Goal: Task Accomplishment & Management: Manage account settings

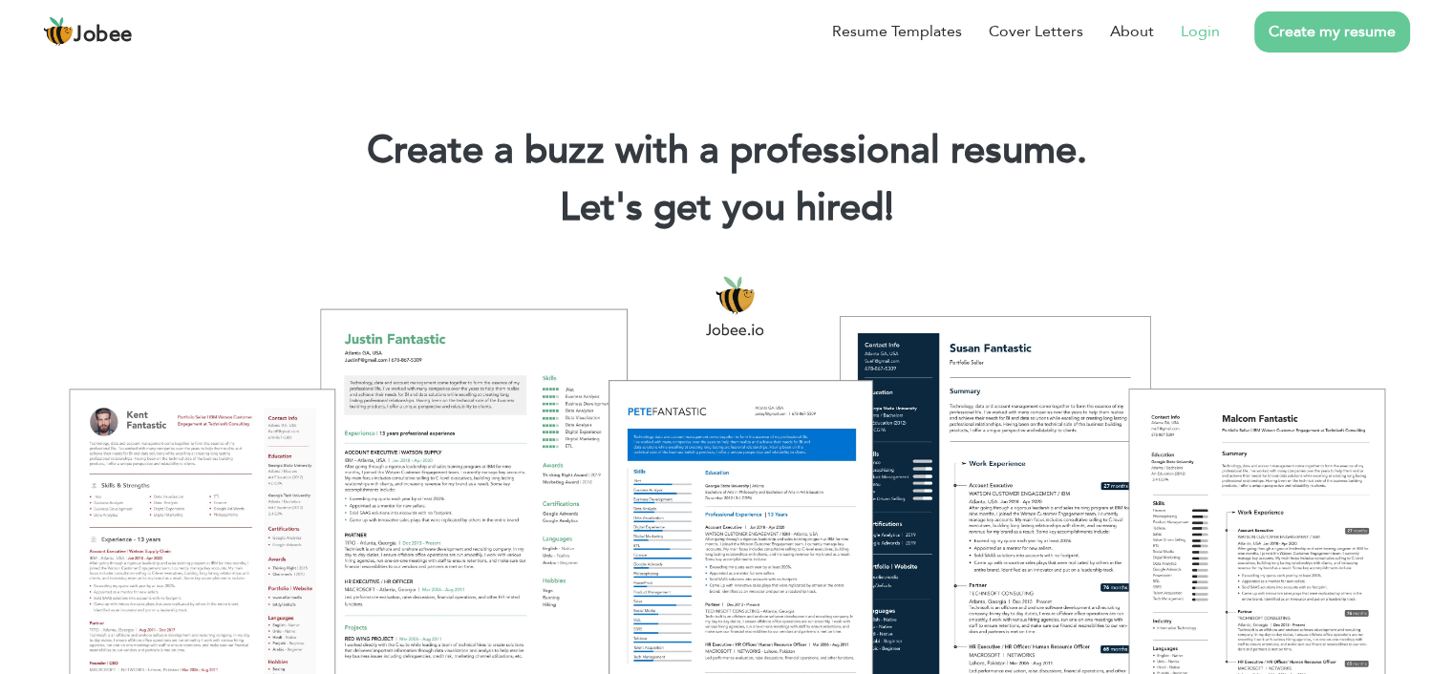
click at [1202, 38] on link "Login" at bounding box center [1199, 31] width 39 height 23
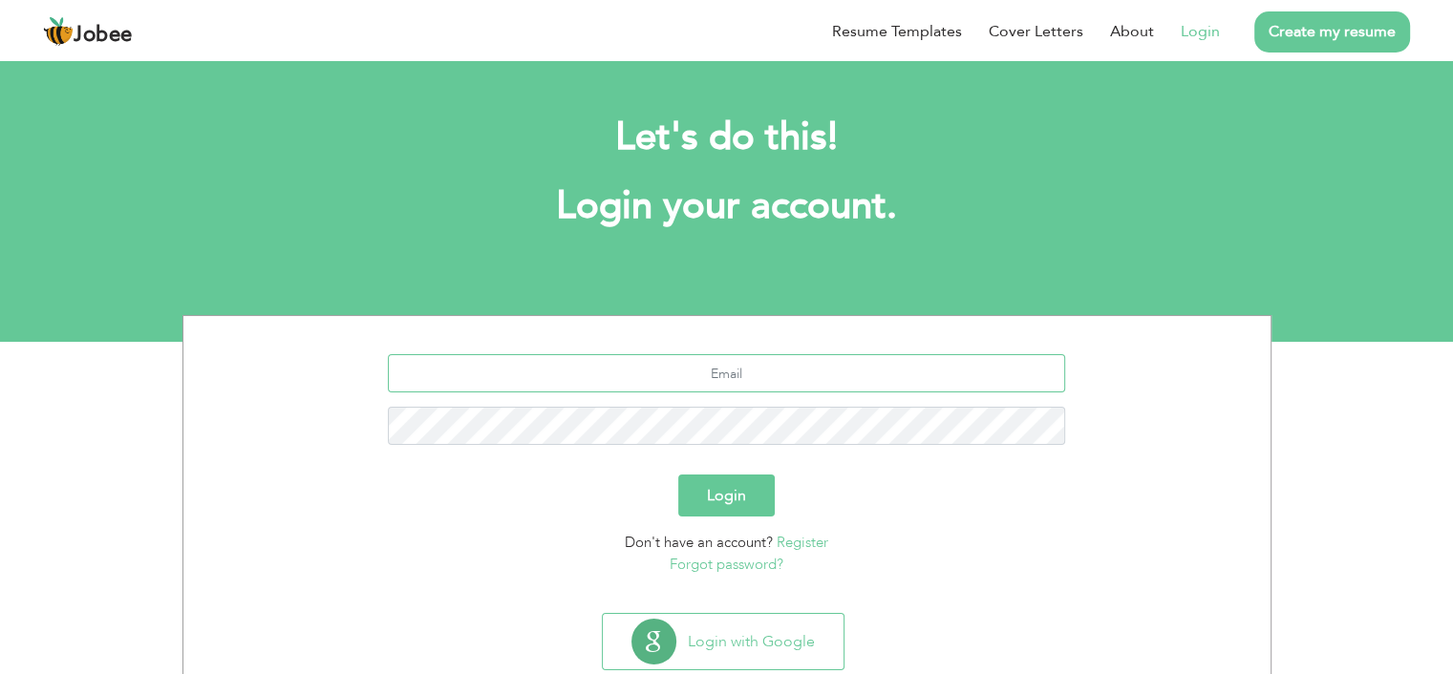
click at [653, 377] on input "text" at bounding box center [726, 373] width 677 height 38
type input "sardarhumayoun17@gmail.com"
click at [700, 500] on button "Login" at bounding box center [726, 496] width 96 height 42
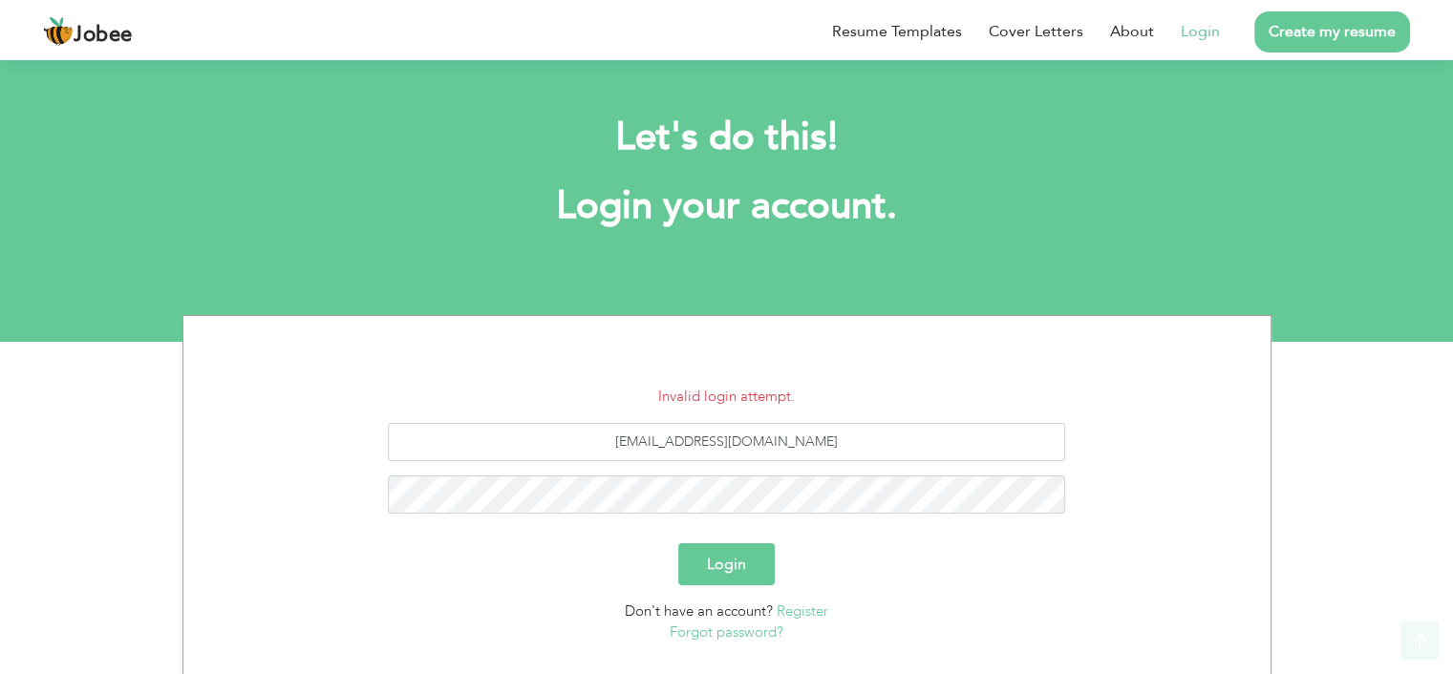
scroll to position [118, 0]
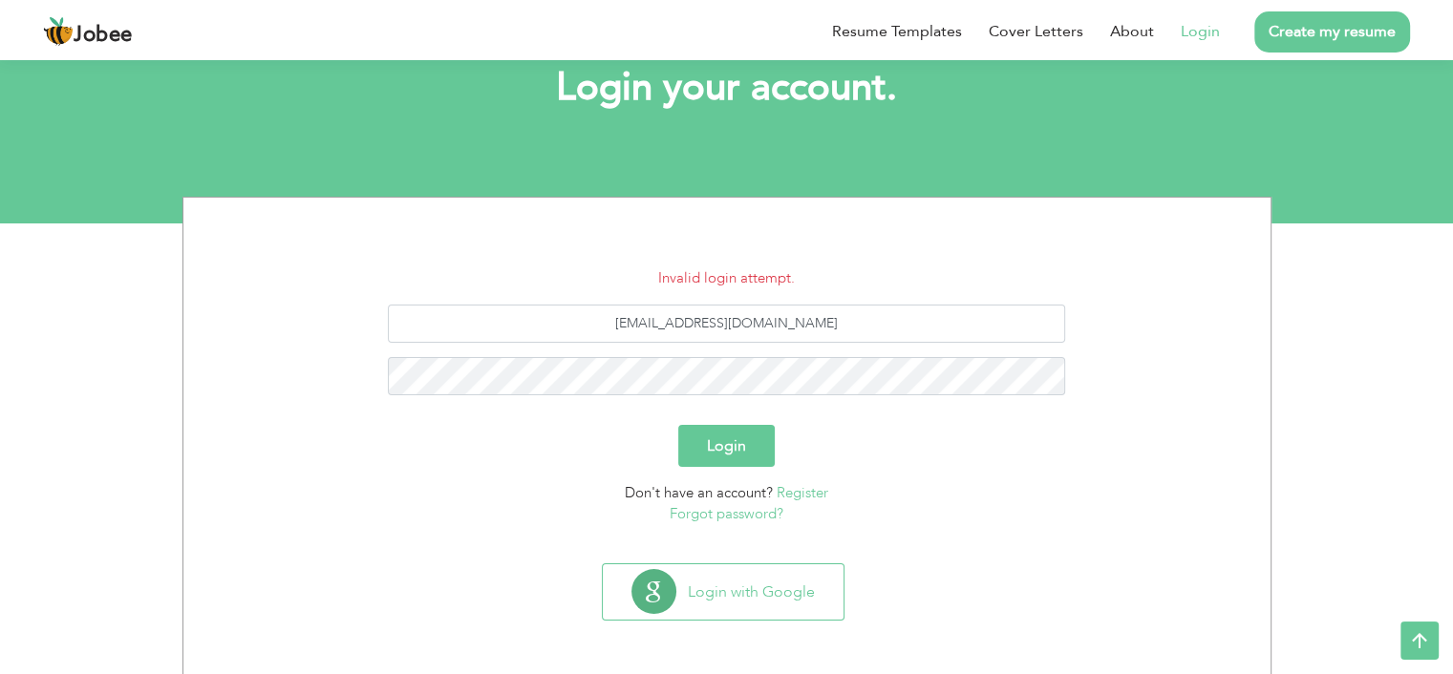
click at [724, 520] on link "Forgot password?" at bounding box center [726, 513] width 114 height 19
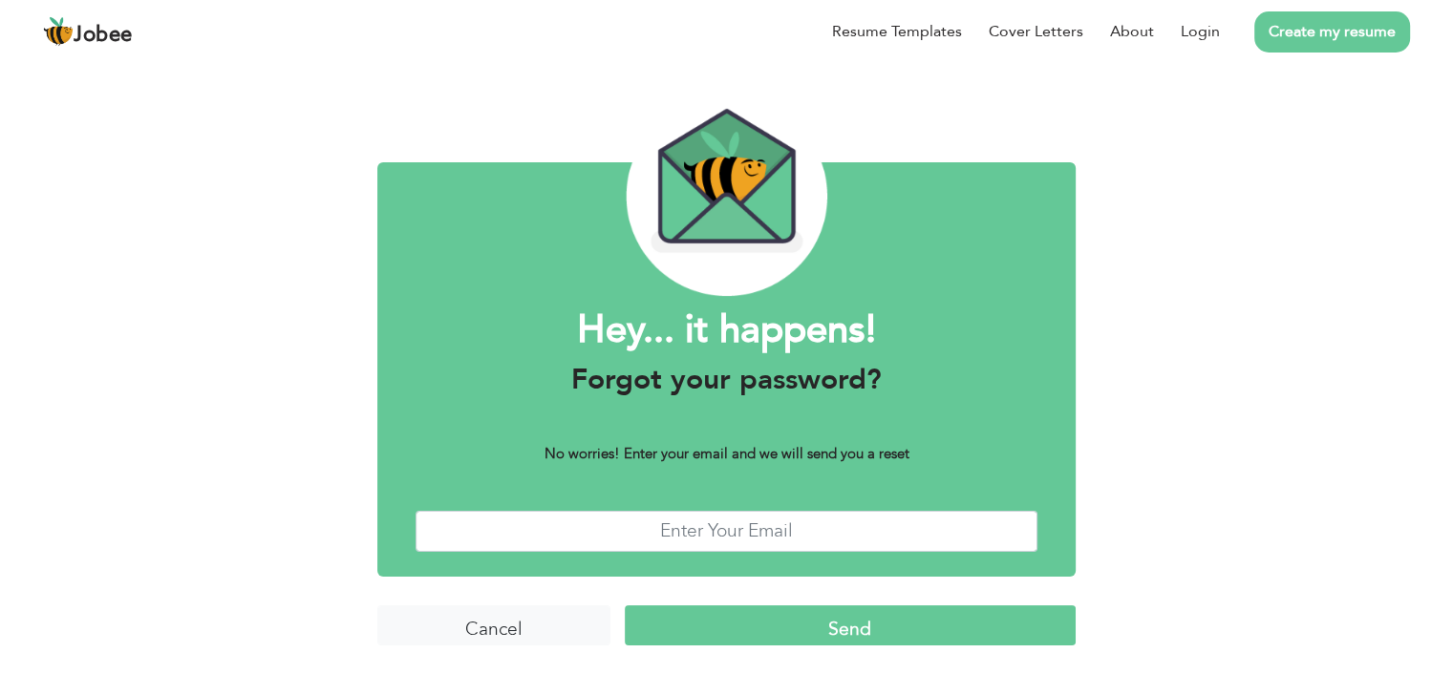
scroll to position [37, 0]
click at [729, 527] on input "text" at bounding box center [726, 531] width 622 height 41
type input "sardarhumayou17@gmail.com"
click at [744, 622] on input "Send" at bounding box center [850, 625] width 451 height 41
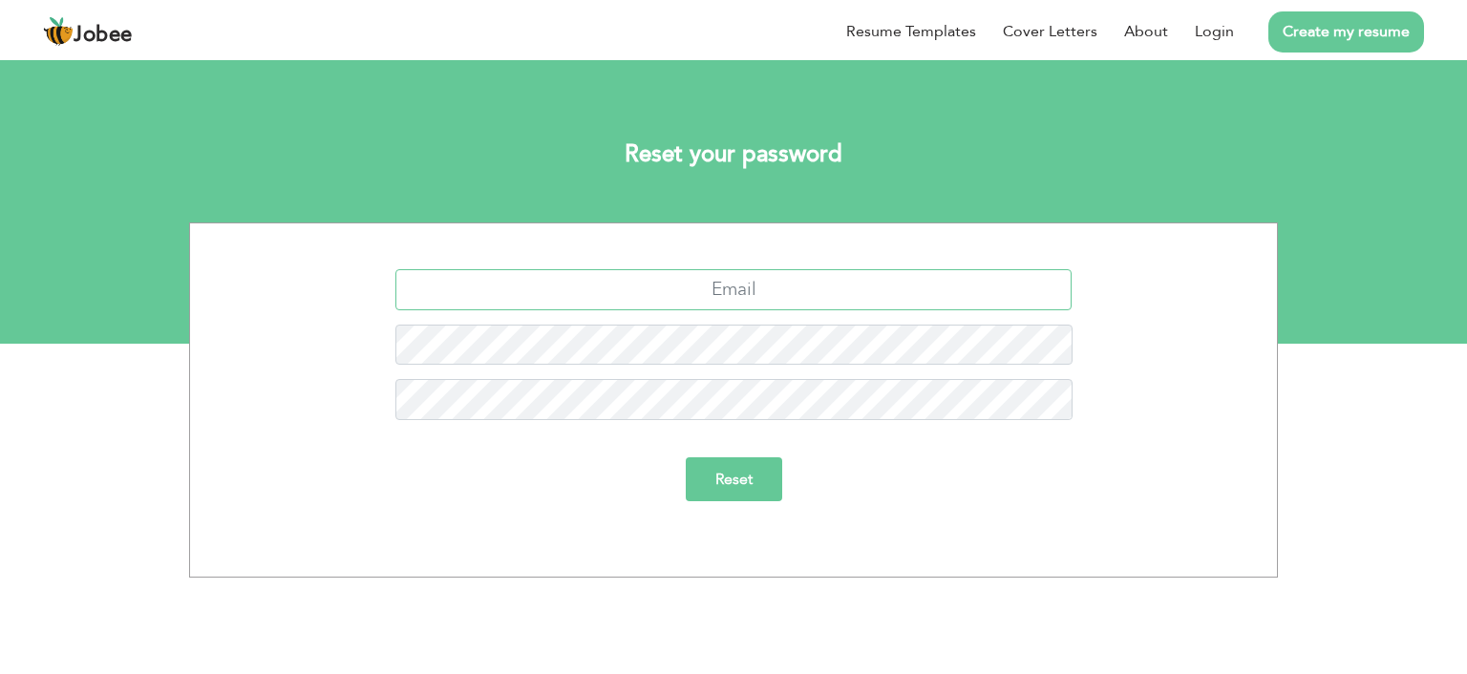
click at [676, 286] on input "text" at bounding box center [733, 289] width 677 height 41
type input "[EMAIL_ADDRESS][DOMAIN_NAME]"
click at [741, 484] on input "Reset" at bounding box center [734, 479] width 96 height 44
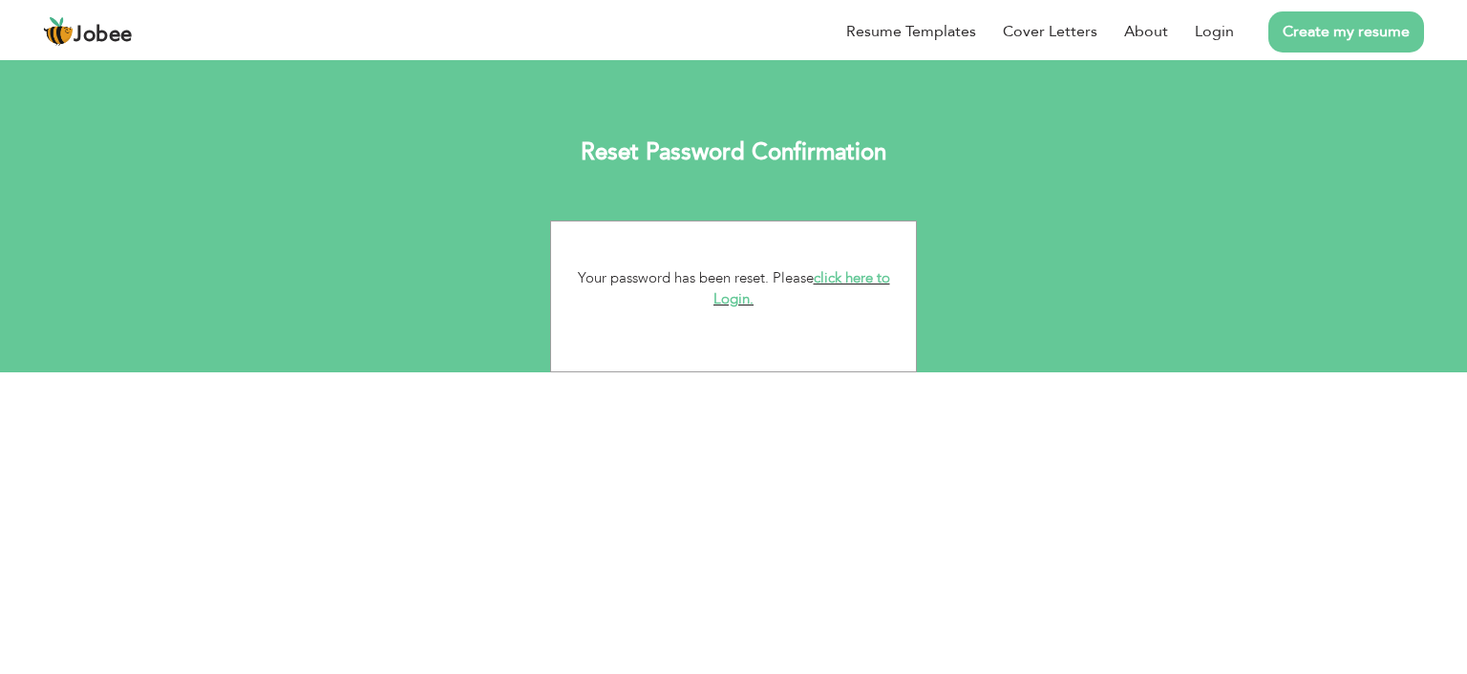
click at [828, 275] on link "click here to Login." at bounding box center [801, 288] width 177 height 41
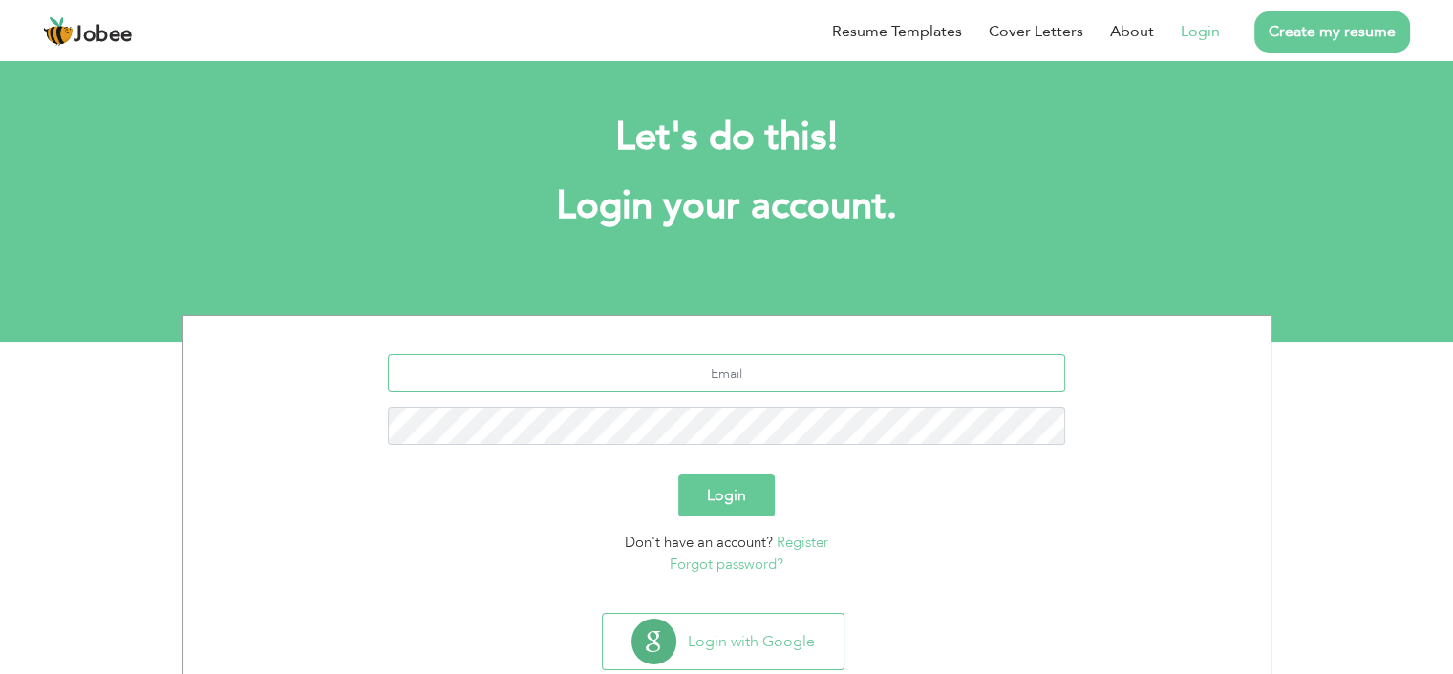
click at [786, 366] on input "text" at bounding box center [726, 373] width 677 height 38
type input "sardarhumayou17@gmail.com"
click at [678, 475] on button "Login" at bounding box center [726, 496] width 96 height 42
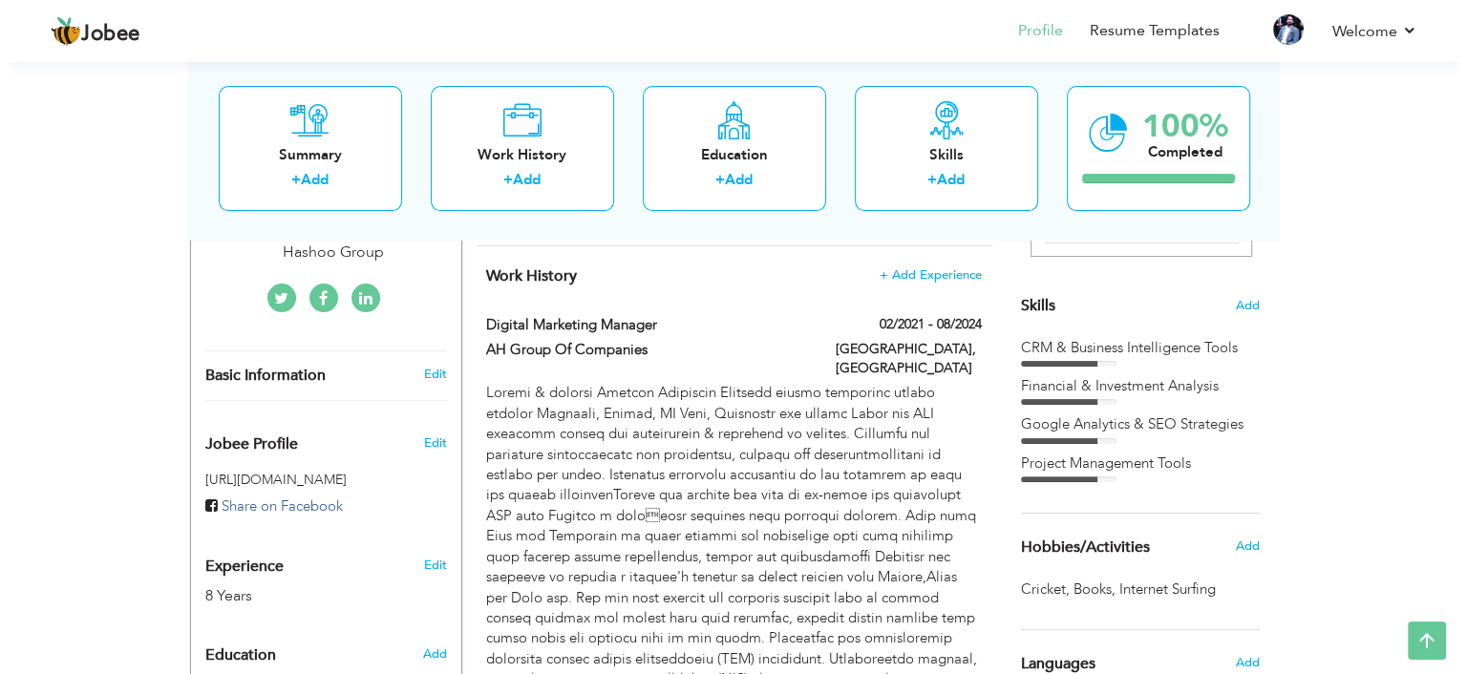
scroll to position [430, 0]
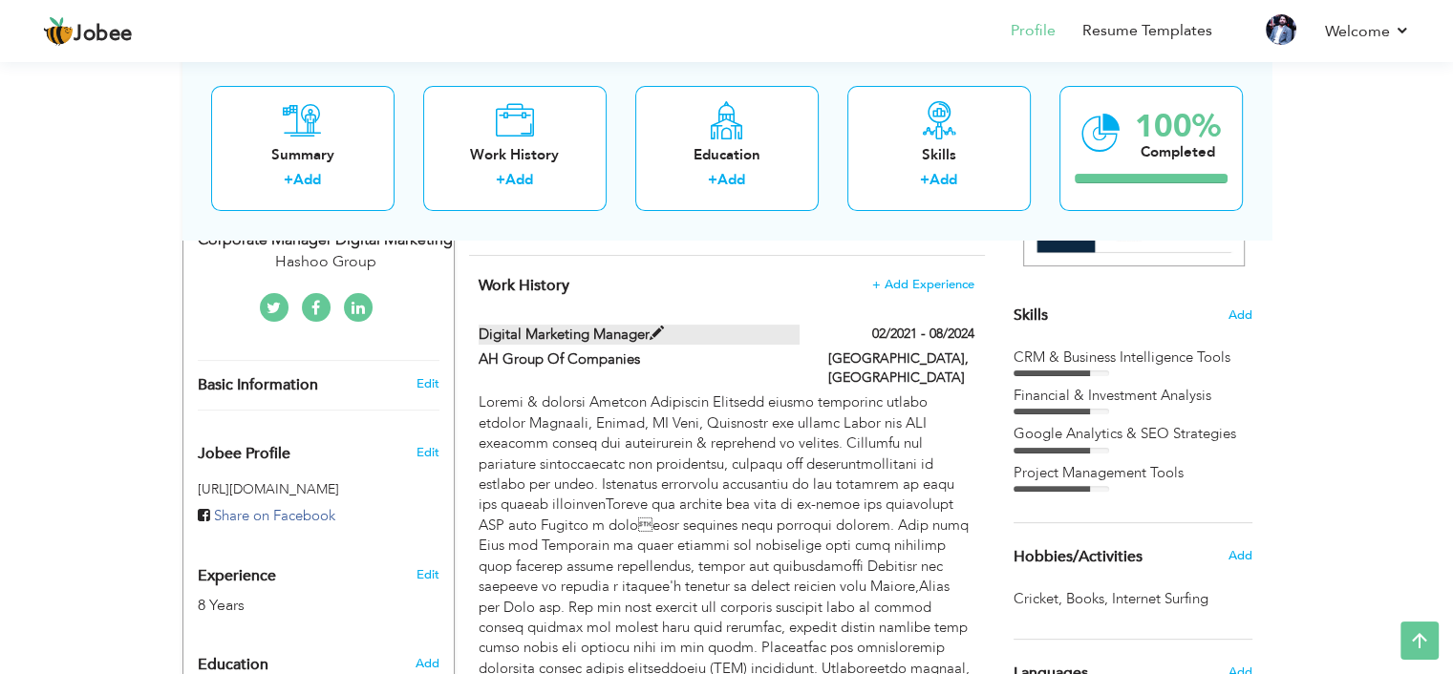
click at [604, 336] on label "Digital Marketing Manager" at bounding box center [638, 335] width 321 height 20
type input "Digital Marketing Manager"
type input "​​​​​​​AH Group Of Companies"
type input "02/2021"
type input "08/2024"
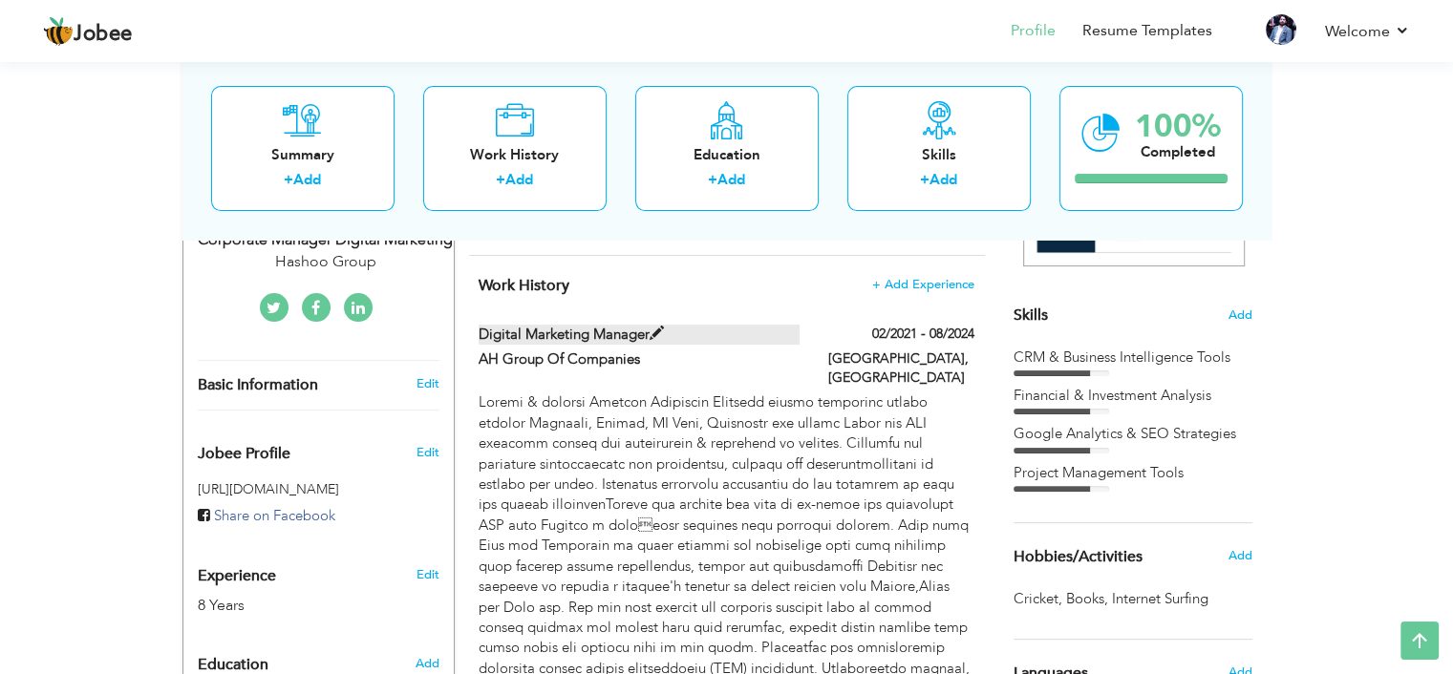
type input "[GEOGRAPHIC_DATA]"
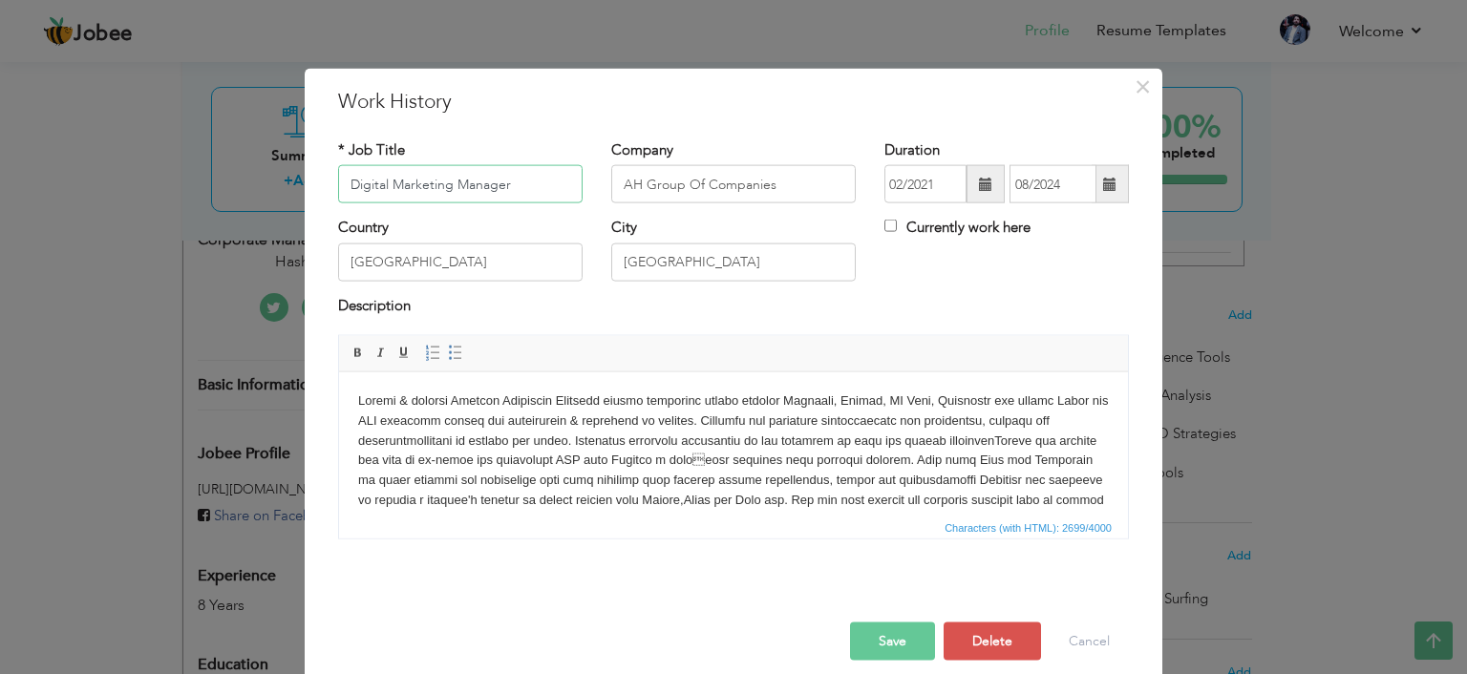
click at [340, 180] on input "Digital Marketing Manager" at bounding box center [460, 184] width 244 height 38
click at [889, 635] on button "Save" at bounding box center [892, 642] width 85 height 38
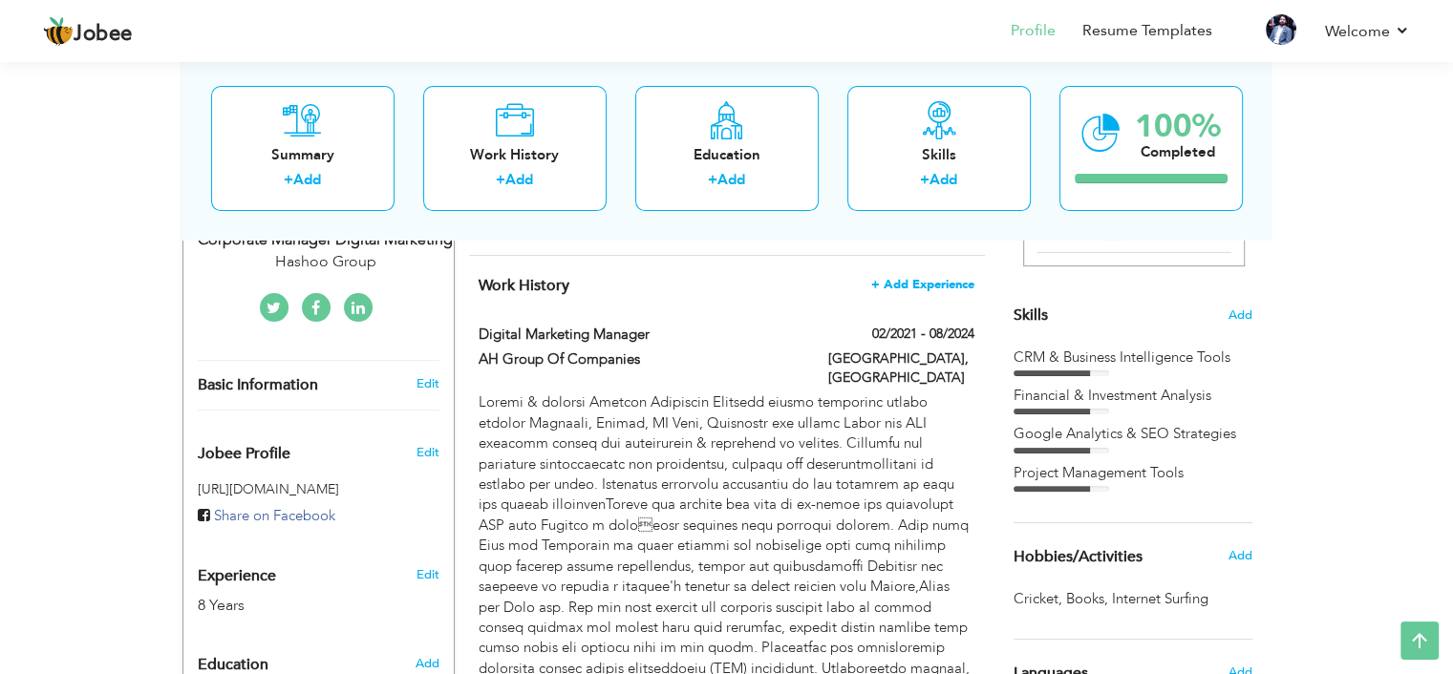
click at [896, 285] on span "+ Add Experience" at bounding box center [922, 284] width 103 height 13
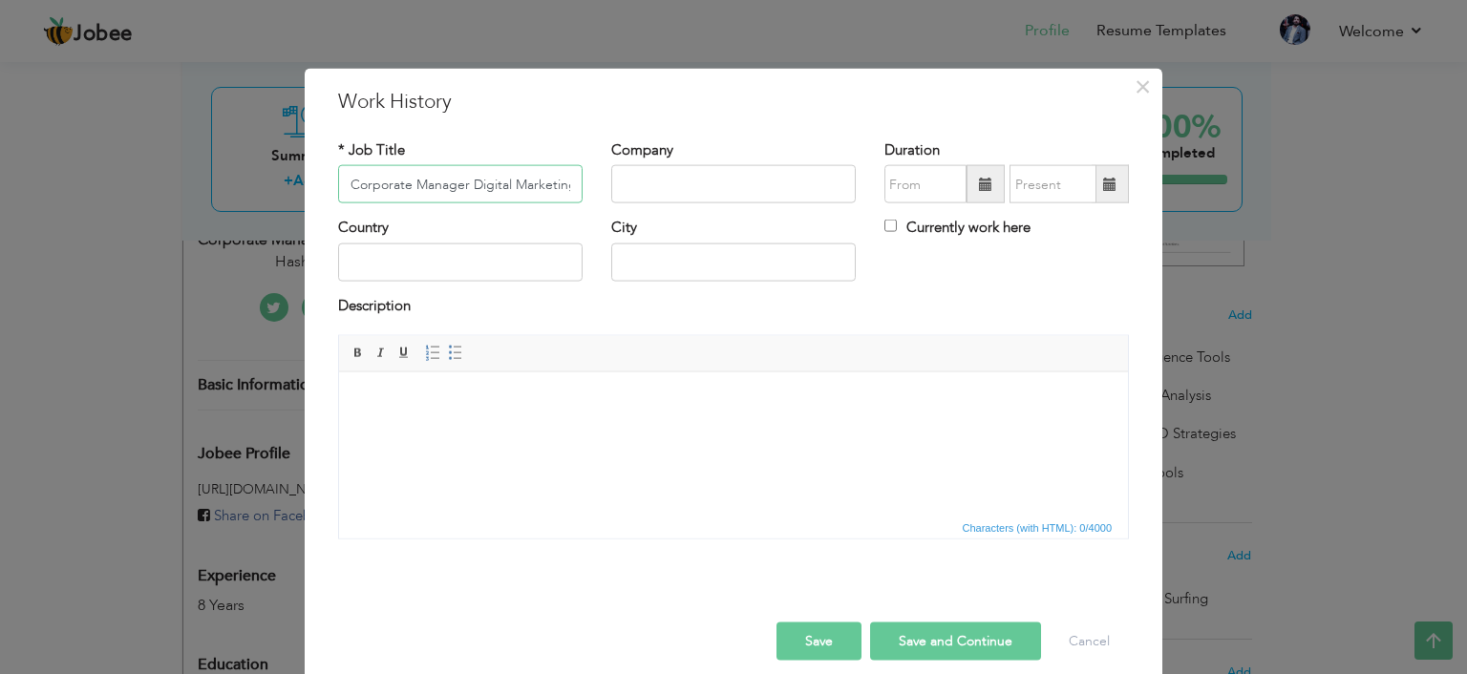
scroll to position [0, 4]
type input "Corporate Manager Digital Marketing"
click at [621, 191] on input "text" at bounding box center [733, 184] width 244 height 38
type input "Hashoo Group"
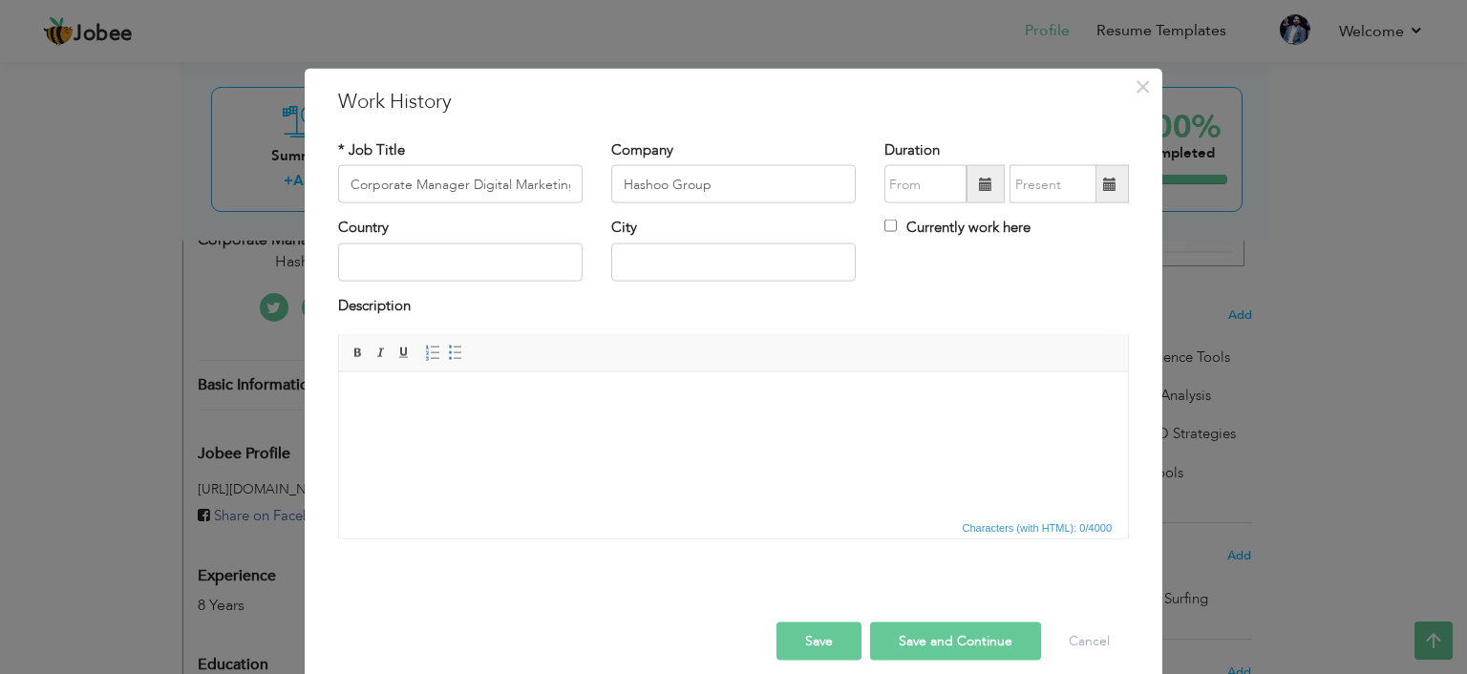
click at [980, 190] on span at bounding box center [985, 184] width 13 height 13
click at [986, 179] on span at bounding box center [985, 184] width 38 height 38
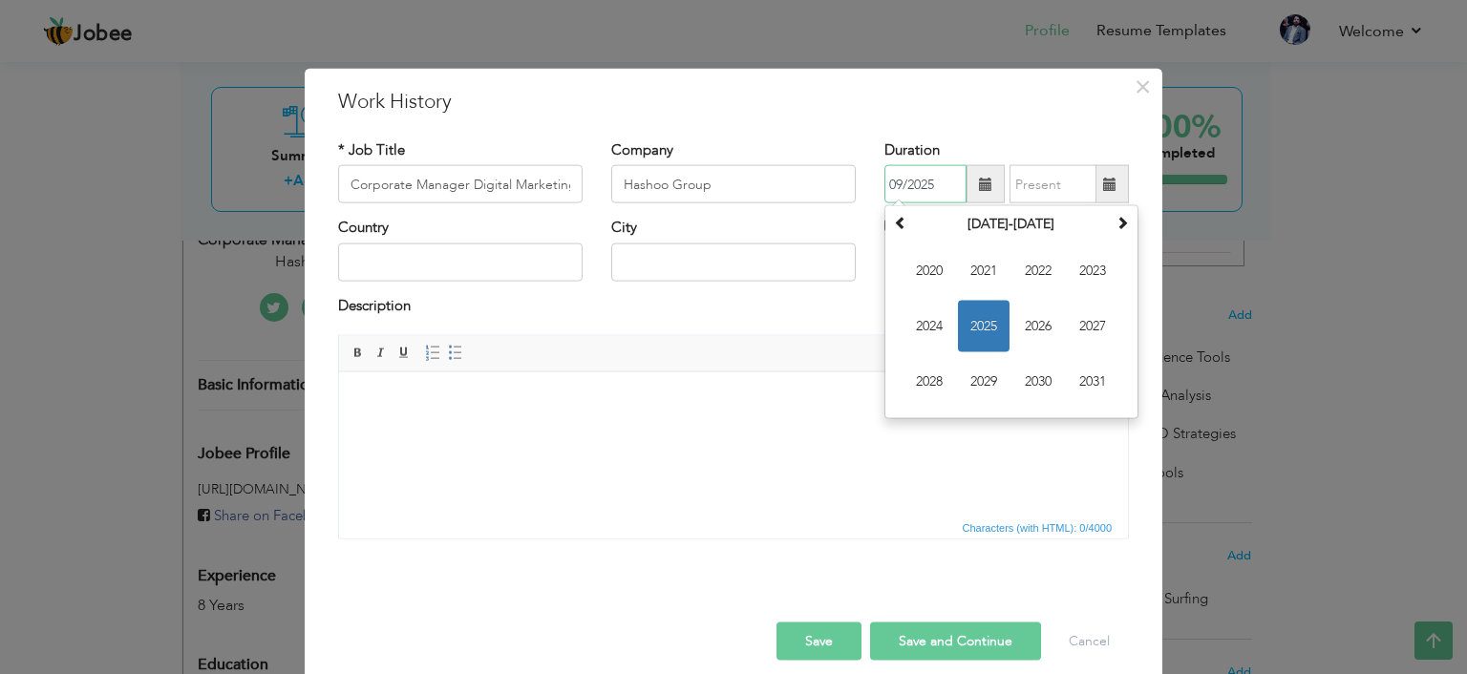
click at [972, 312] on span "2025" at bounding box center [984, 327] width 52 height 52
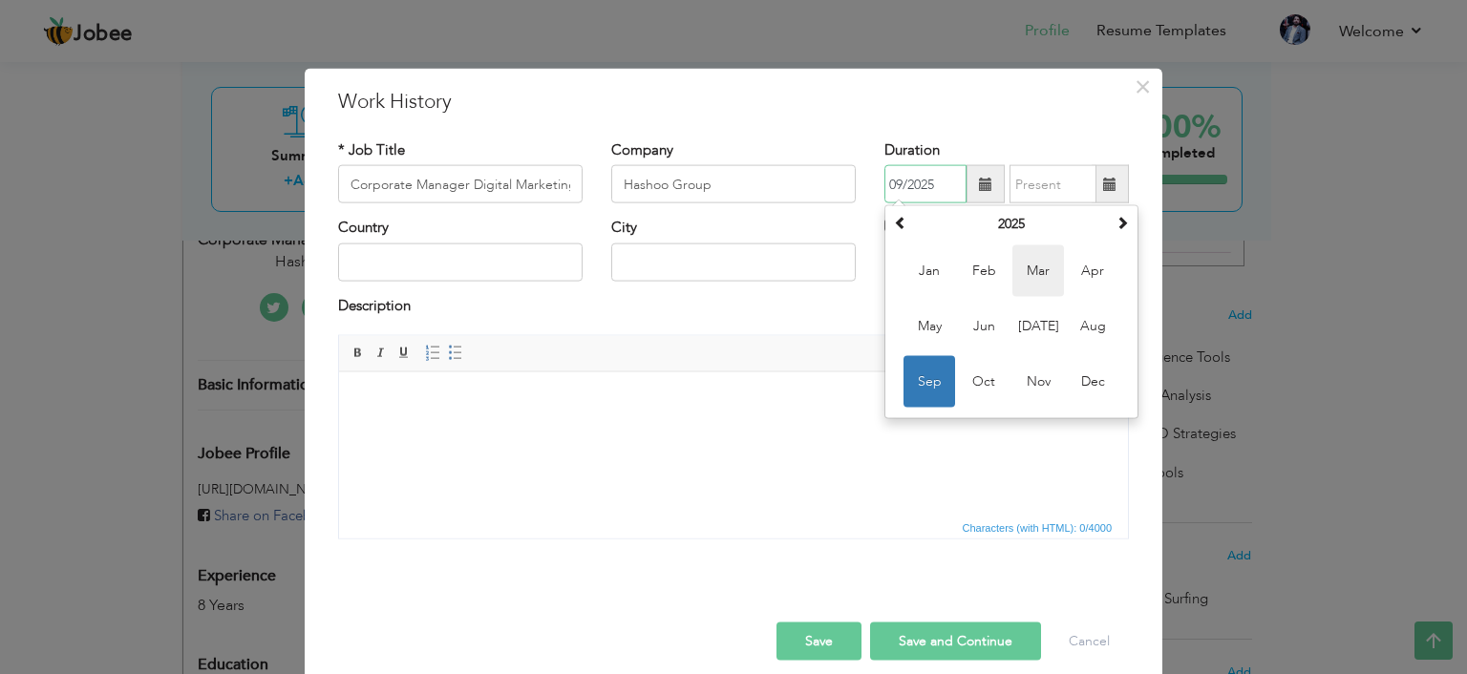
click at [1035, 278] on span "Mar" at bounding box center [1038, 271] width 52 height 52
type input "03/2025"
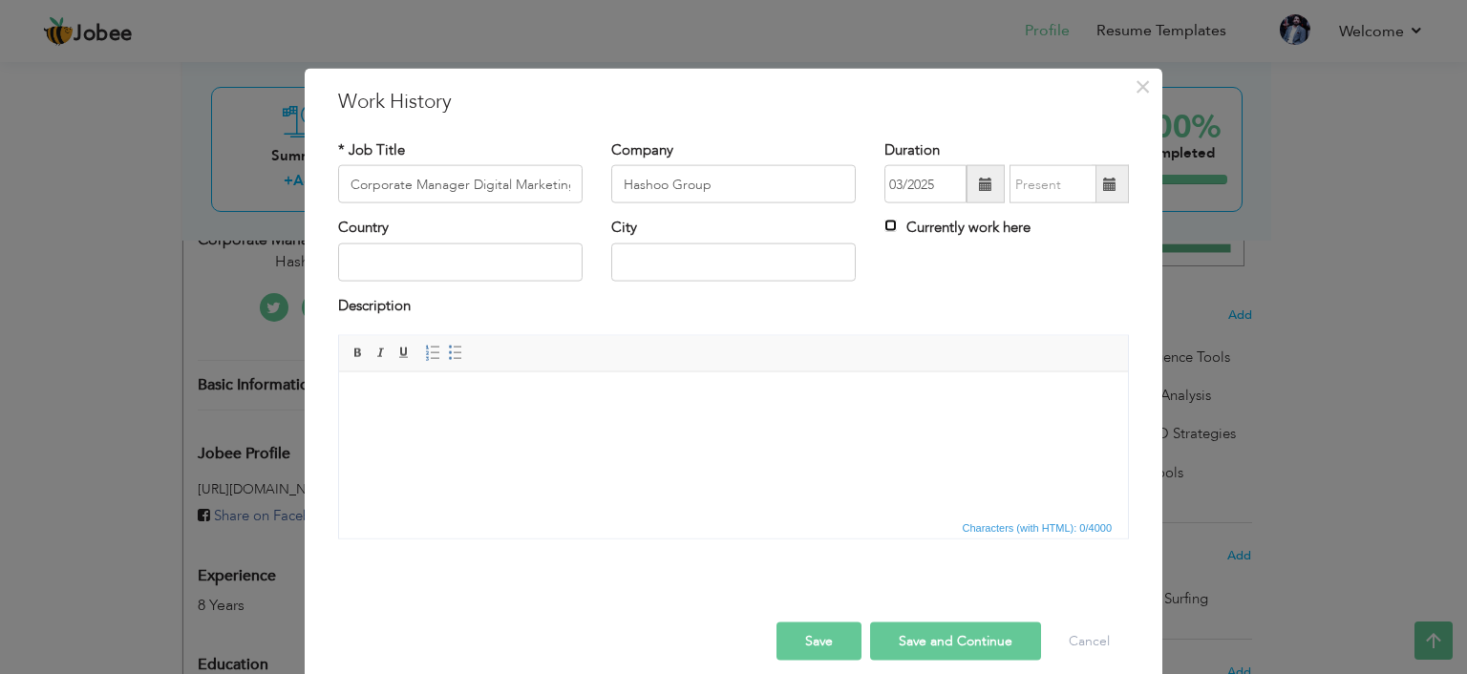
click at [884, 223] on input "Currently work here" at bounding box center [890, 226] width 12 height 12
checkbox input "true"
click at [713, 265] on input "text" at bounding box center [733, 262] width 244 height 38
type input "[GEOGRAPHIC_DATA]"
click at [519, 264] on input "text" at bounding box center [460, 262] width 244 height 38
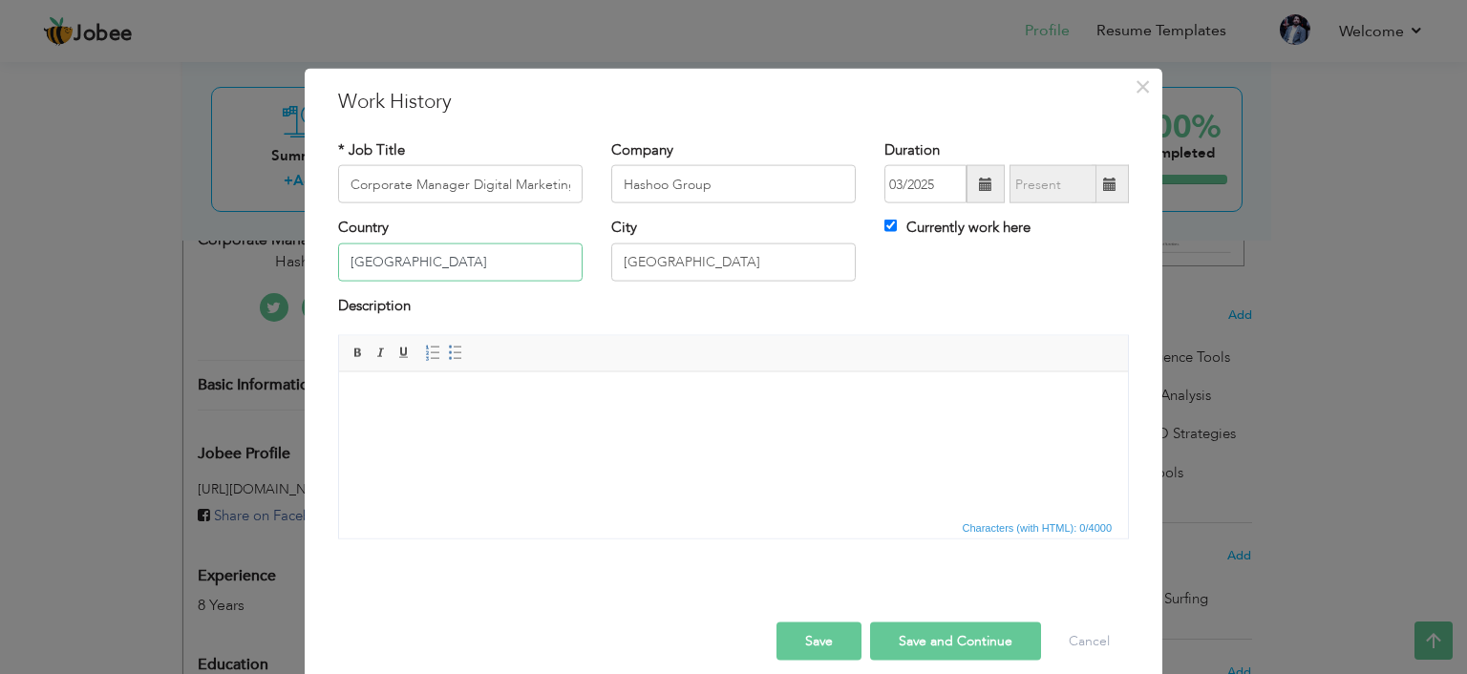
type input "[GEOGRAPHIC_DATA]"
click at [527, 407] on body at bounding box center [733, 401] width 751 height 20
click at [664, 411] on html at bounding box center [733, 401] width 789 height 58
click at [605, 400] on body at bounding box center [733, 401] width 751 height 20
